Goal: Information Seeking & Learning: Learn about a topic

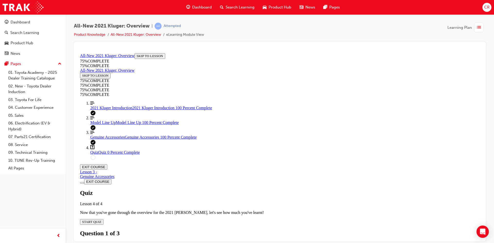
scroll to position [70, 0]
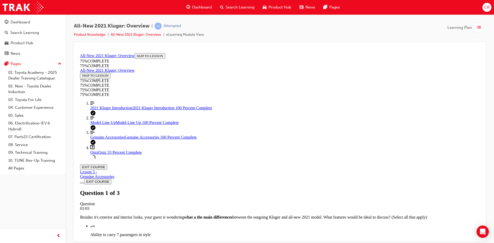
scroll to position [67, 0]
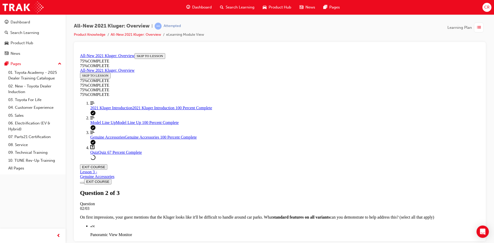
scroll to position [70, 0]
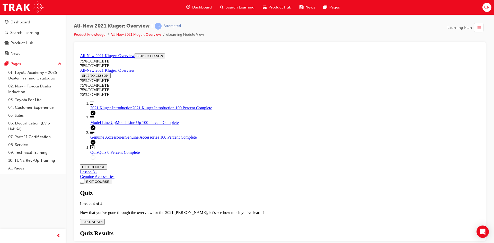
scroll to position [19, 0]
click at [239, 190] on div "Quiz Lesson 4 of 4 Now that you've gone through the overview for the 2021 [PERS…" at bounding box center [280, 207] width 400 height 35
click at [103, 220] on span "TAKE AGAIN" at bounding box center [92, 222] width 21 height 4
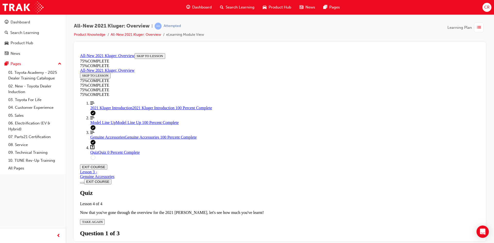
scroll to position [70, 0]
drag, startPoint x: 275, startPoint y: 205, endPoint x: 284, endPoint y: 217, distance: 14.9
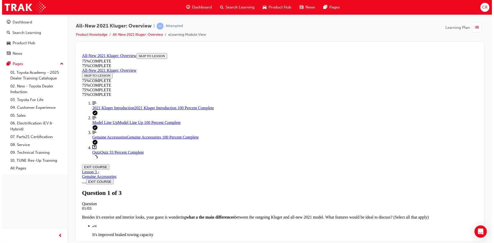
scroll to position [19, 0]
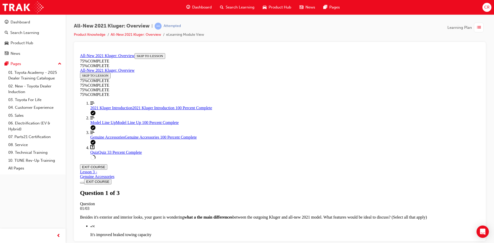
drag, startPoint x: 245, startPoint y: 157, endPoint x: 253, endPoint y: 167, distance: 13.2
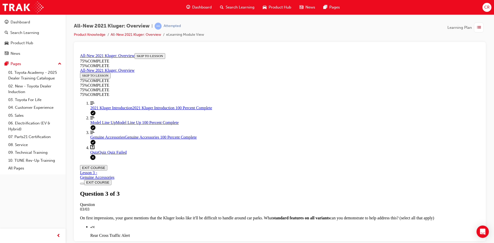
scroll to position [75, 0]
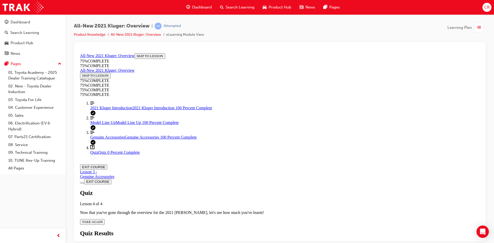
scroll to position [19, 0]
click at [105, 219] on button "TAKE AGAIN" at bounding box center [92, 222] width 25 height 6
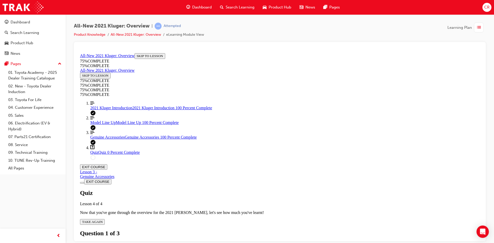
drag, startPoint x: 290, startPoint y: 183, endPoint x: 302, endPoint y: 214, distance: 33.0
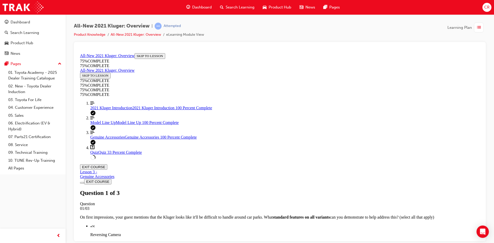
scroll to position [19, 0]
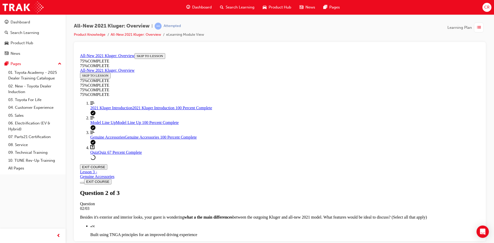
scroll to position [78, 0]
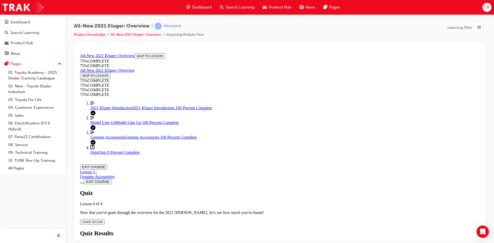
scroll to position [19, 0]
click at [103, 220] on span "TAKE AGAIN" at bounding box center [92, 222] width 21 height 4
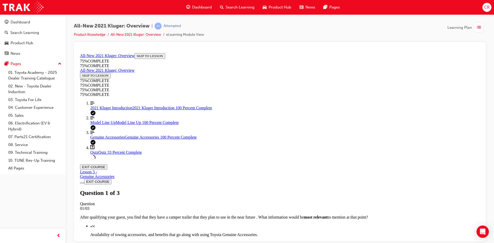
scroll to position [45, 0]
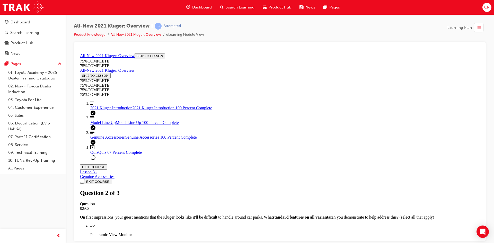
drag, startPoint x: 283, startPoint y: 119, endPoint x: 318, endPoint y: 202, distance: 90.5
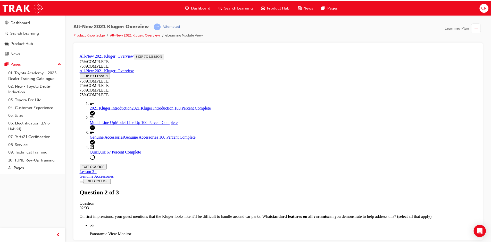
scroll to position [19, 0]
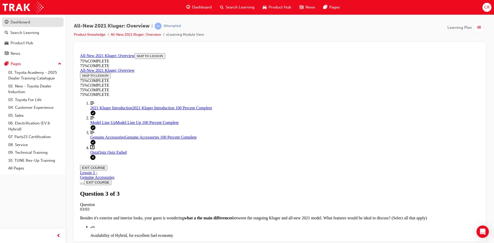
click at [28, 24] on div "Dashboard" at bounding box center [21, 22] width 20 height 6
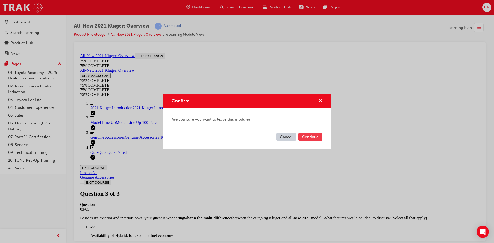
click at [313, 133] on button "Continue" at bounding box center [310, 137] width 24 height 8
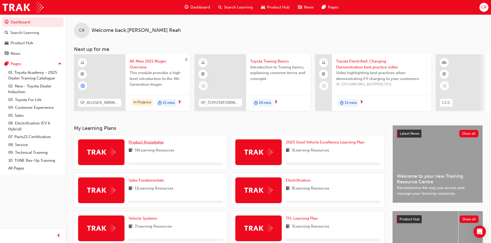
click at [153, 142] on span "Product Knowledge" at bounding box center [146, 142] width 35 height 5
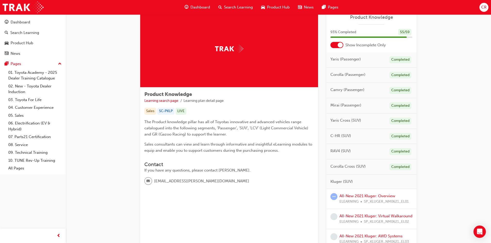
scroll to position [103, 0]
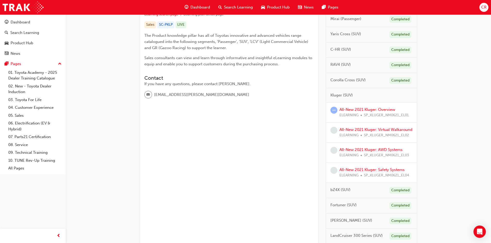
click at [374, 112] on div "All-New 2021 Kluger: Overview ELEARNING SP_KLUGER_NM0621_EL01" at bounding box center [373, 113] width 69 height 12
click at [375, 111] on link "All-New 2021 Kluger: Overview" at bounding box center [367, 109] width 56 height 5
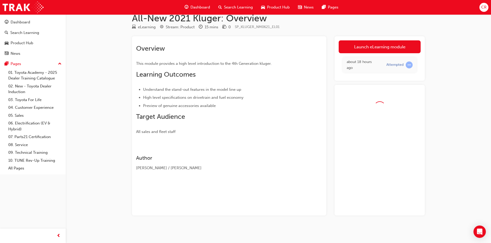
scroll to position [12, 0]
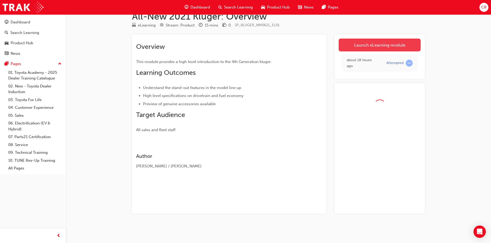
click at [380, 47] on link "Launch eLearning module" at bounding box center [379, 45] width 82 height 13
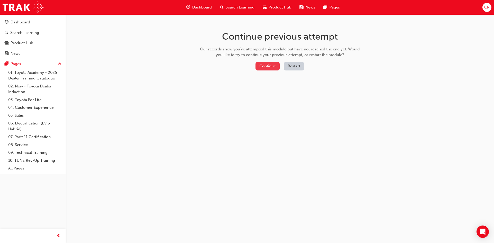
click at [271, 67] on button "Continue" at bounding box center [268, 66] width 24 height 8
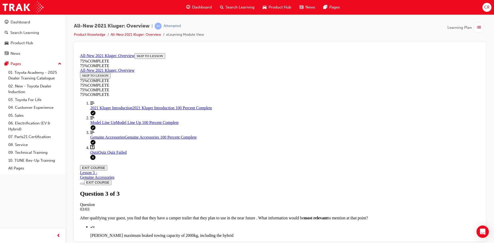
scroll to position [75, 0]
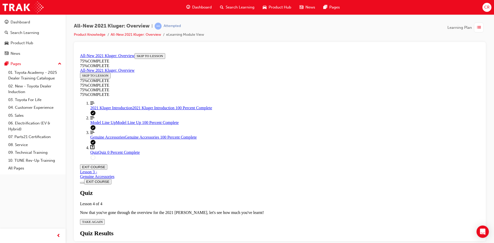
scroll to position [19, 0]
click at [103, 220] on span "TAKE AGAIN" at bounding box center [92, 222] width 21 height 4
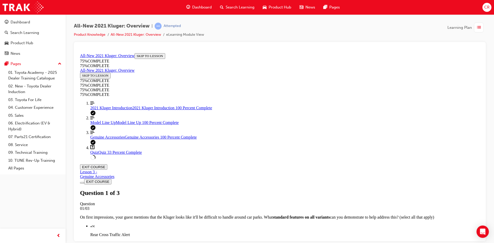
scroll to position [70, 0]
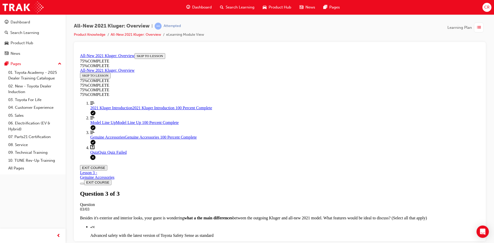
scroll to position [75, 0]
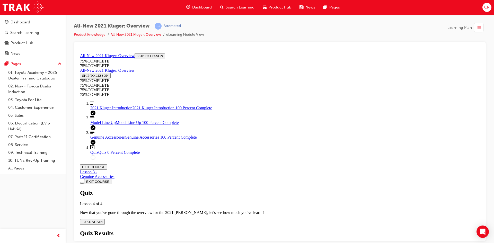
click at [103, 220] on span "TAKE AGAIN" at bounding box center [92, 222] width 21 height 4
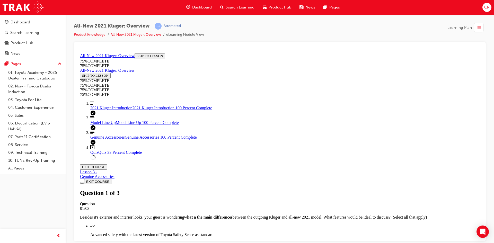
scroll to position [45, 0]
drag, startPoint x: 251, startPoint y: 205, endPoint x: 270, endPoint y: 212, distance: 20.8
drag, startPoint x: 270, startPoint y: 186, endPoint x: 291, endPoint y: 213, distance: 33.8
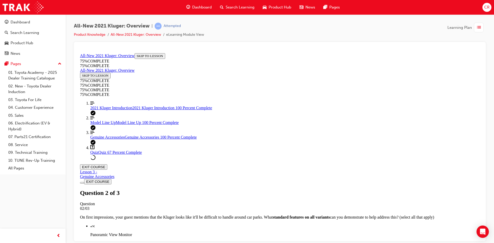
drag, startPoint x: 311, startPoint y: 225, endPoint x: 311, endPoint y: 221, distance: 3.9
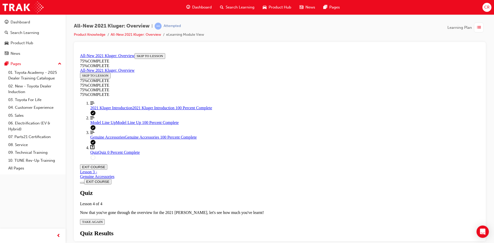
scroll to position [19, 0]
click at [258, 190] on div "Quiz Lesson 4 of 4 Now that you've gone through the overview for the 2021 [PERS…" at bounding box center [280, 207] width 400 height 35
click at [103, 220] on span "TAKE AGAIN" at bounding box center [92, 222] width 21 height 4
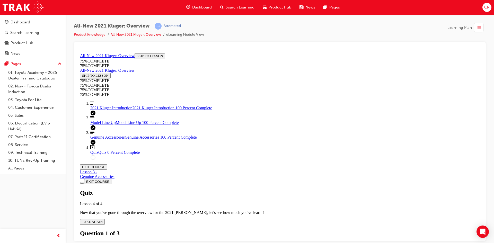
scroll to position [70, 0]
drag, startPoint x: 300, startPoint y: 167, endPoint x: 302, endPoint y: 178, distance: 11.9
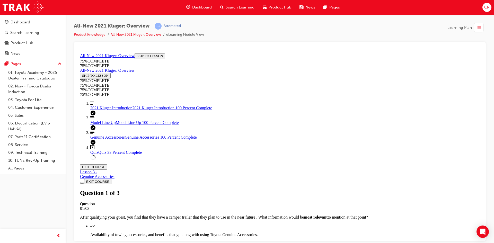
scroll to position [19, 0]
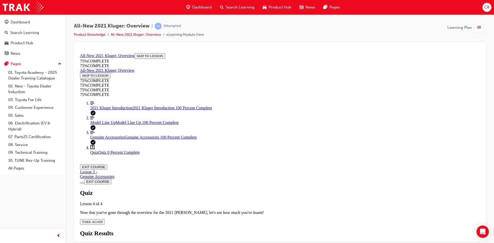
scroll to position [19, 0]
click at [105, 219] on button "TAKE AGAIN" at bounding box center [92, 222] width 25 height 6
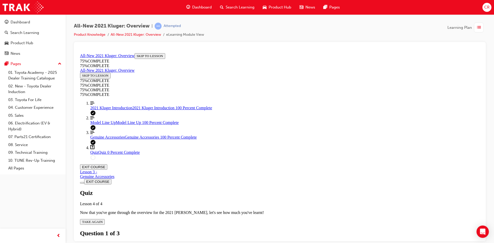
drag, startPoint x: 285, startPoint y: 201, endPoint x: 286, endPoint y: 193, distance: 8.3
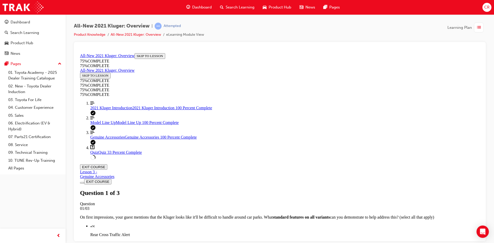
drag, startPoint x: 294, startPoint y: 187, endPoint x: 296, endPoint y: 217, distance: 29.4
drag, startPoint x: 296, startPoint y: 217, endPoint x: 308, endPoint y: 237, distance: 23.7
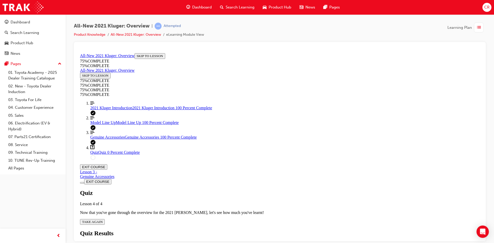
drag, startPoint x: 254, startPoint y: 189, endPoint x: 249, endPoint y: 184, distance: 6.9
click at [254, 190] on div "Quiz Lesson 4 of 4 Now that you've gone through the overview for the 2021 [PERS…" at bounding box center [280, 207] width 400 height 35
click at [103, 220] on span "TAKE AGAIN" at bounding box center [92, 222] width 21 height 4
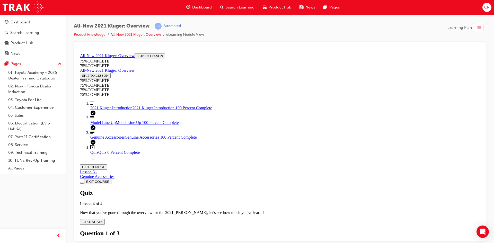
scroll to position [93, 0]
drag, startPoint x: 310, startPoint y: 216, endPoint x: 316, endPoint y: 156, distance: 60.6
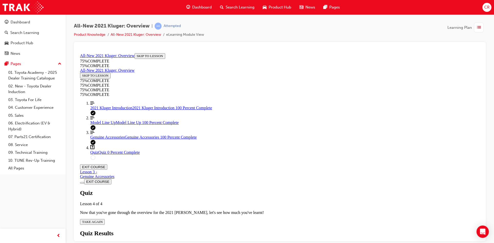
click at [103, 220] on span "TAKE AGAIN" at bounding box center [92, 222] width 21 height 4
click at [106, 110] on span "2021 Kluger Introduction" at bounding box center [111, 108] width 42 height 4
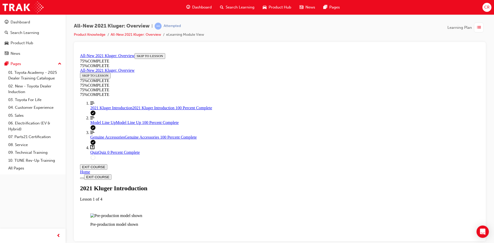
scroll to position [559, 0]
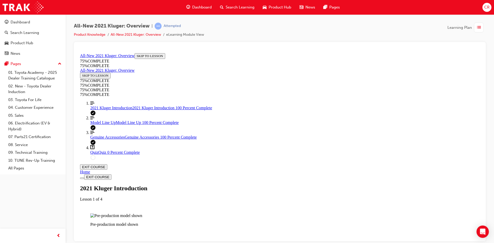
scroll to position [842, 0]
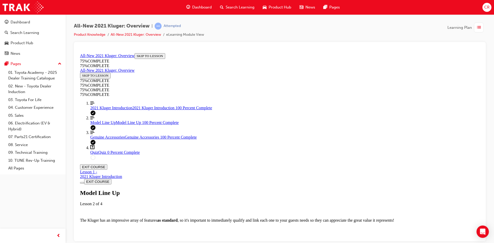
scroll to position [1331, 0]
click at [99, 155] on link "Question box Question mark inside of a square Quiz Quiz 0 Percent Complete" at bounding box center [285, 150] width 390 height 10
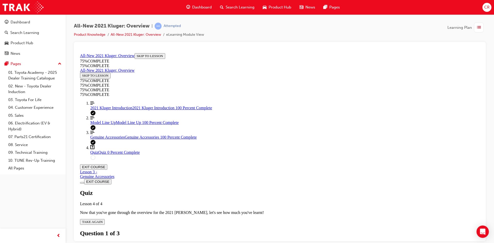
scroll to position [18, 0]
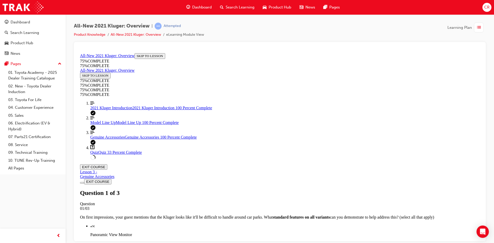
scroll to position [19, 0]
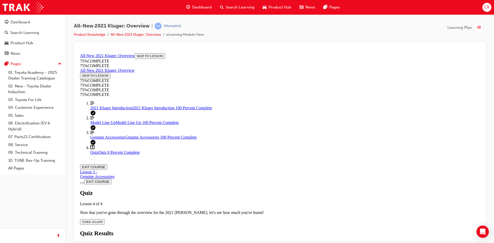
scroll to position [19, 0]
drag, startPoint x: 268, startPoint y: 177, endPoint x: 261, endPoint y: 181, distance: 8.1
click at [267, 190] on div "Quiz Lesson 4 of 4 Now that you've gone through the overview for the 2021 [PERS…" at bounding box center [280, 207] width 400 height 35
click at [241, 190] on div "Quiz Lesson 4 of 4 Now that you've gone through the overview for the 2021 [PERS…" at bounding box center [280, 207] width 400 height 35
click at [103, 220] on span "TAKE AGAIN" at bounding box center [92, 222] width 21 height 4
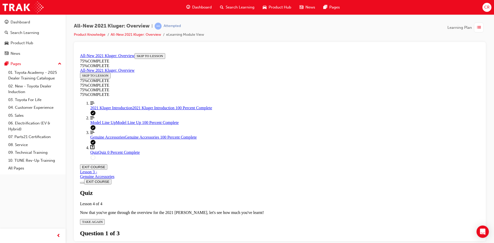
scroll to position [19, 0]
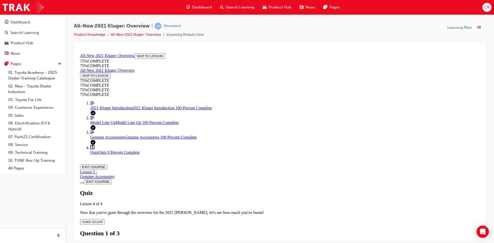
drag, startPoint x: 292, startPoint y: 185, endPoint x: 297, endPoint y: 196, distance: 12.2
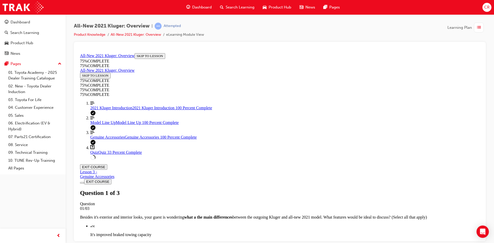
scroll to position [19, 0]
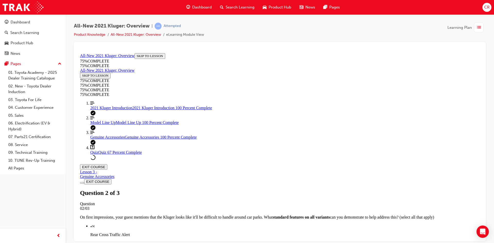
scroll to position [45, 0]
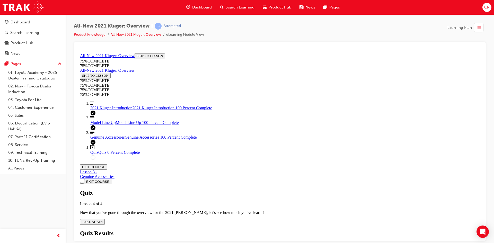
click at [237, 190] on div "Quiz Lesson 4 of 4 Now that you've gone through the overview for the 2021 [PERS…" at bounding box center [280, 207] width 400 height 35
click at [103, 220] on span "TAKE AGAIN" at bounding box center [92, 222] width 21 height 4
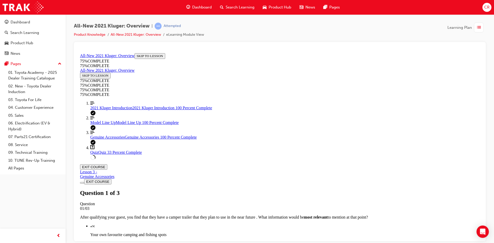
scroll to position [93, 0]
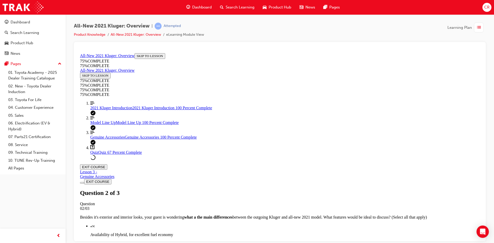
scroll to position [67, 0]
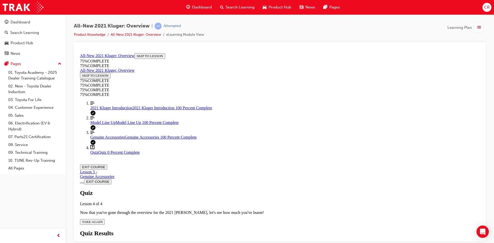
click at [103, 220] on span "TAKE AGAIN" at bounding box center [92, 222] width 21 height 4
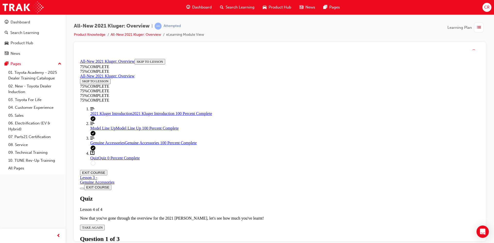
scroll to position [19, 0]
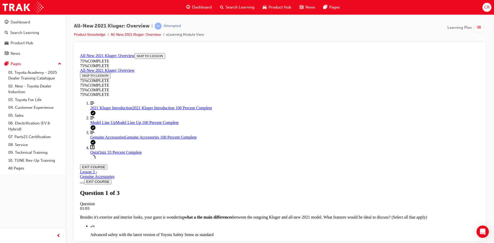
drag, startPoint x: 277, startPoint y: 168, endPoint x: 286, endPoint y: 187, distance: 21.9
drag, startPoint x: 277, startPoint y: 228, endPoint x: 303, endPoint y: 220, distance: 27.8
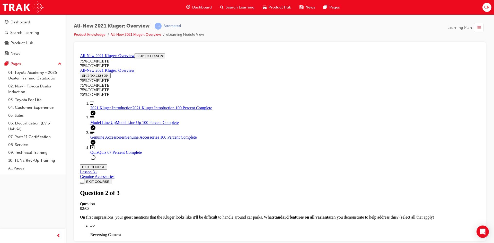
scroll to position [19, 0]
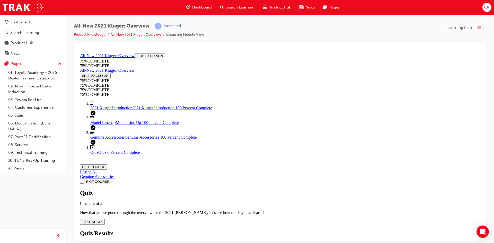
click at [103, 220] on span "TAKE AGAIN" at bounding box center [92, 222] width 21 height 4
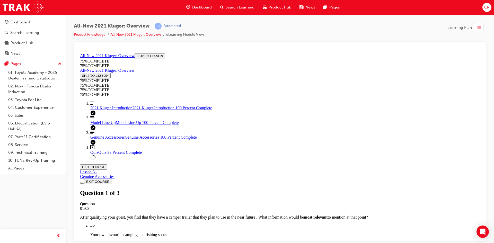
scroll to position [19, 0]
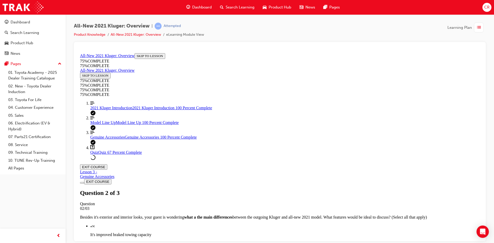
drag, startPoint x: 276, startPoint y: 191, endPoint x: 276, endPoint y: 205, distance: 14.7
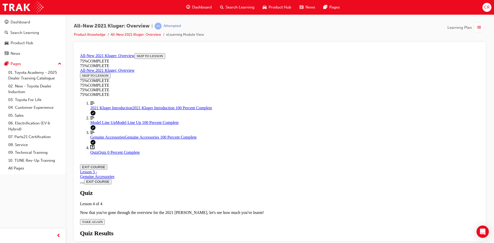
click at [103, 220] on icon "Quiz" at bounding box center [103, 222] width 0 height 4
drag, startPoint x: 280, startPoint y: 189, endPoint x: 280, endPoint y: 209, distance: 19.6
drag, startPoint x: 280, startPoint y: 210, endPoint x: 279, endPoint y: 222, distance: 12.4
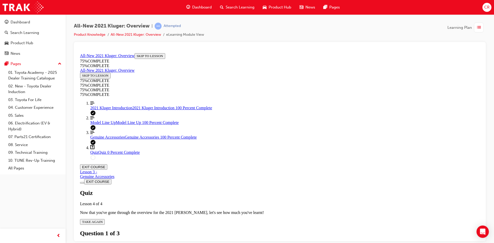
drag, startPoint x: 281, startPoint y: 164, endPoint x: 287, endPoint y: 118, distance: 45.6
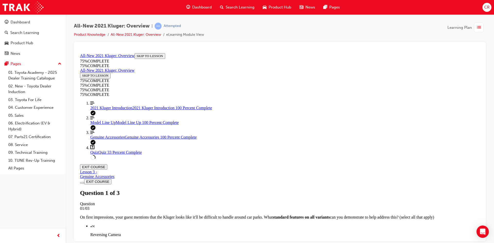
scroll to position [45, 0]
drag, startPoint x: 323, startPoint y: 205, endPoint x: 323, endPoint y: 219, distance: 13.9
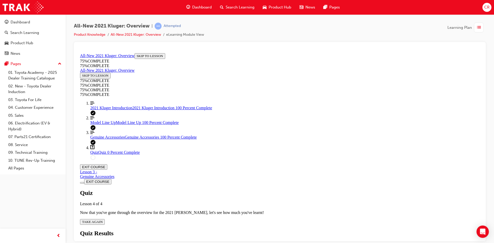
click at [247, 190] on div "Quiz Lesson 4 of 4 Now that you've gone through the overview for the 2021 [PERS…" at bounding box center [280, 207] width 400 height 35
click at [103, 220] on span "TAKE AGAIN" at bounding box center [92, 222] width 21 height 4
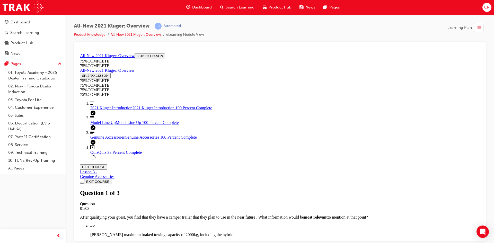
scroll to position [19, 0]
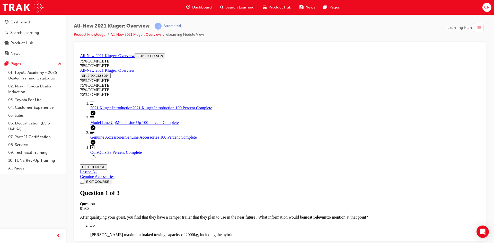
drag, startPoint x: 273, startPoint y: 186, endPoint x: 274, endPoint y: 183, distance: 3.0
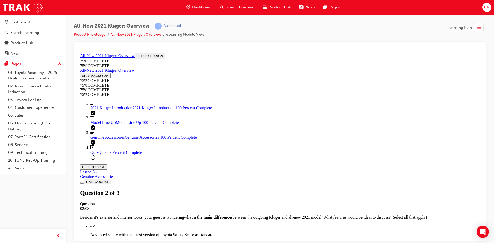
drag, startPoint x: 278, startPoint y: 203, endPoint x: 274, endPoint y: 223, distance: 19.6
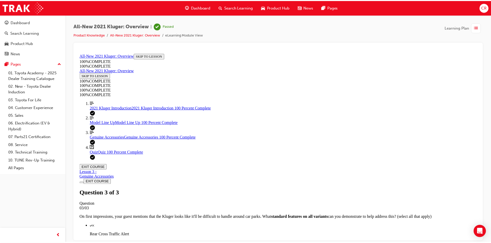
scroll to position [75, 0]
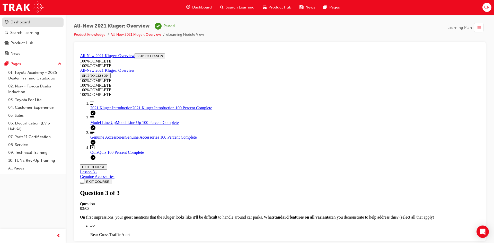
click at [28, 20] on div "Dashboard" at bounding box center [21, 22] width 20 height 6
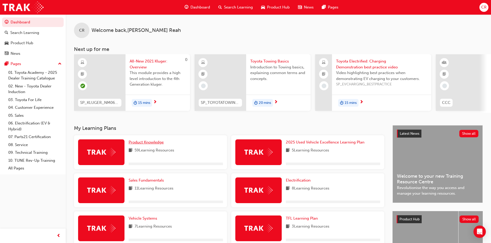
click at [159, 145] on span "Product Knowledge" at bounding box center [146, 142] width 35 height 5
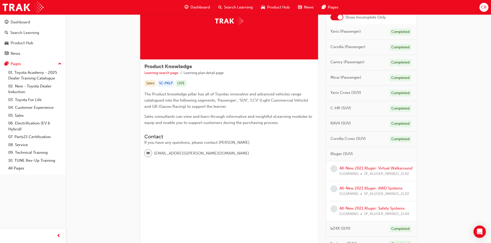
scroll to position [129, 0]
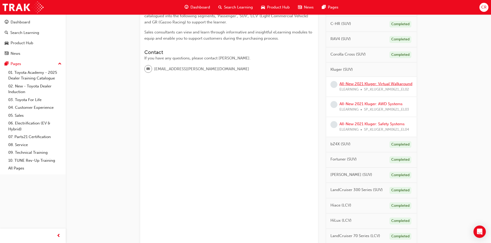
click at [380, 84] on link "All-New 2021 Kluger: Virtual Walkaround" at bounding box center [375, 84] width 73 height 5
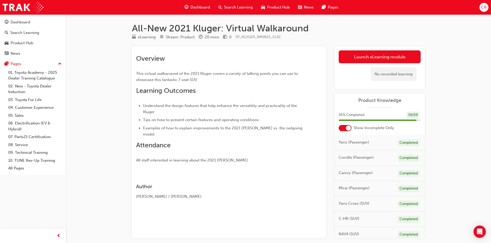
drag, startPoint x: 379, startPoint y: 85, endPoint x: 292, endPoint y: 151, distance: 109.7
click at [289, 172] on div at bounding box center [229, 174] width 186 height 4
click at [367, 57] on link "Launch eLearning module" at bounding box center [379, 56] width 82 height 13
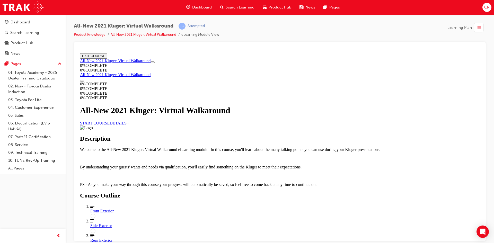
click at [110, 125] on link "START COURSE" at bounding box center [95, 123] width 30 height 4
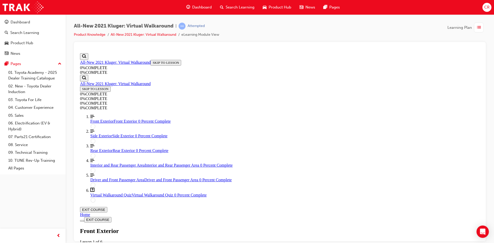
scroll to position [18, 0]
